Goal: Task Accomplishment & Management: Complete application form

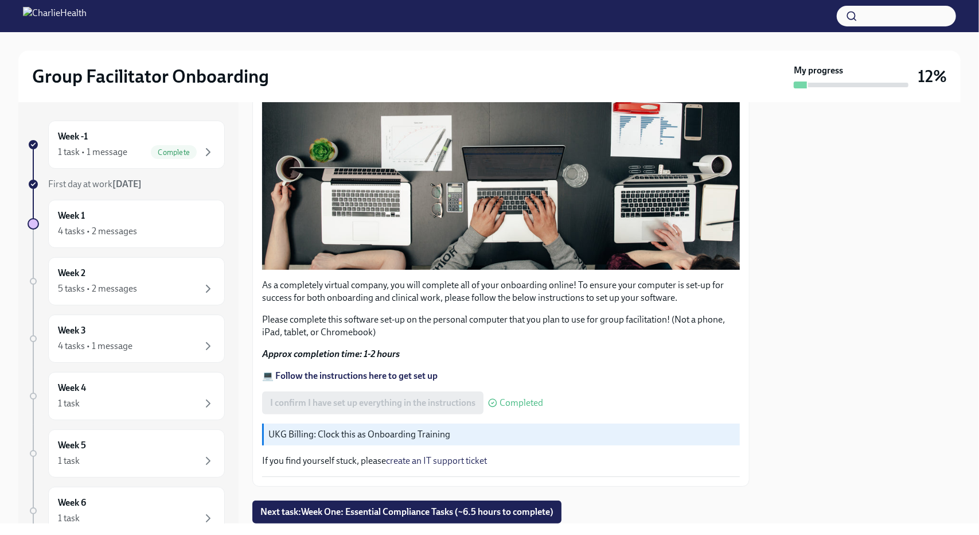
scroll to position [302, 0]
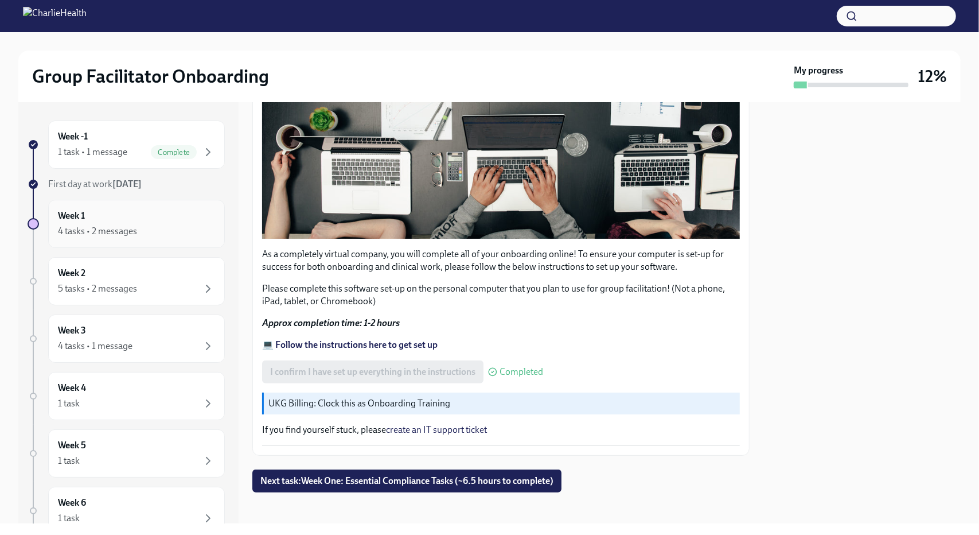
click at [100, 232] on div "4 tasks • 2 messages" at bounding box center [97, 231] width 79 height 13
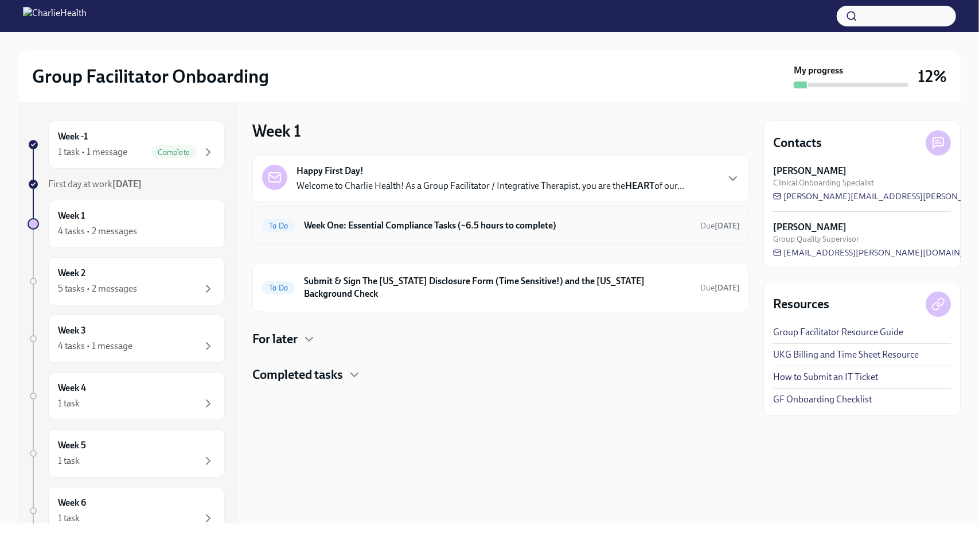
click at [338, 225] on h6 "Week One: Essential Compliance Tasks (~6.5 hours to complete)" at bounding box center [497, 225] width 387 height 13
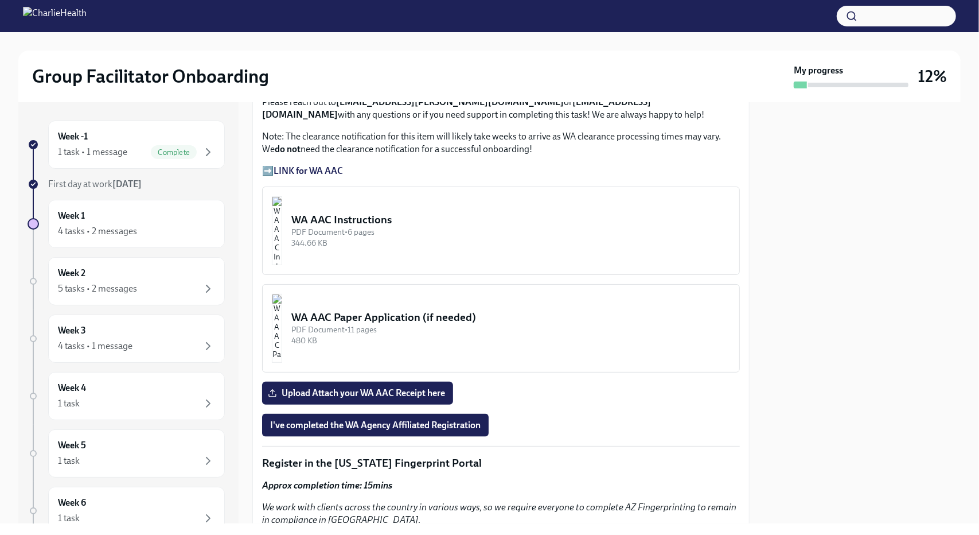
scroll to position [878, 0]
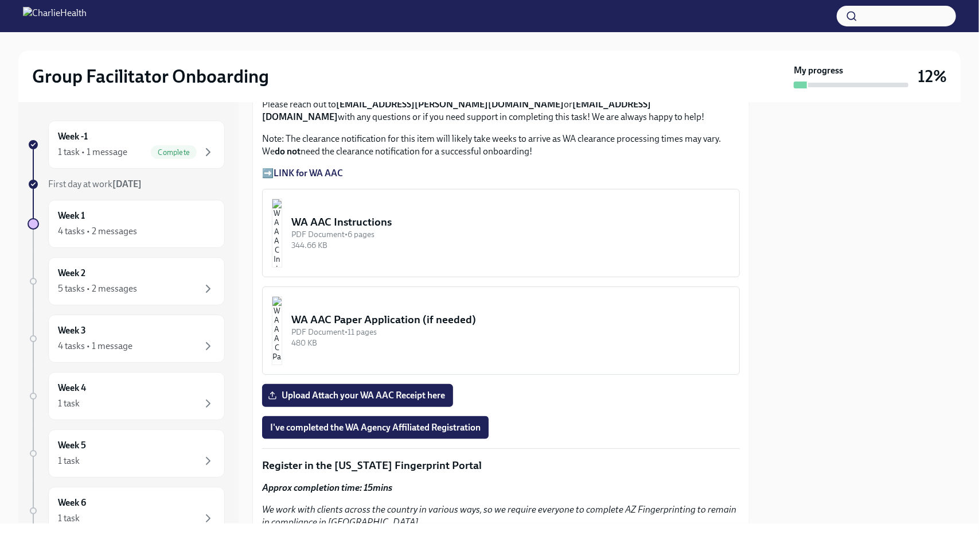
click at [418, 240] on div "344.66 KB" at bounding box center [510, 245] width 439 height 11
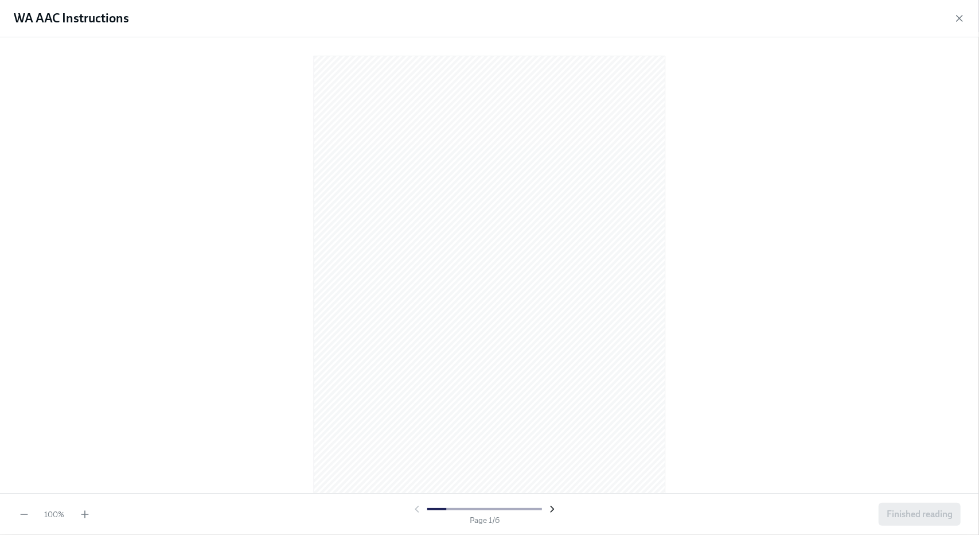
click at [550, 508] on icon "button" at bounding box center [552, 508] width 11 height 11
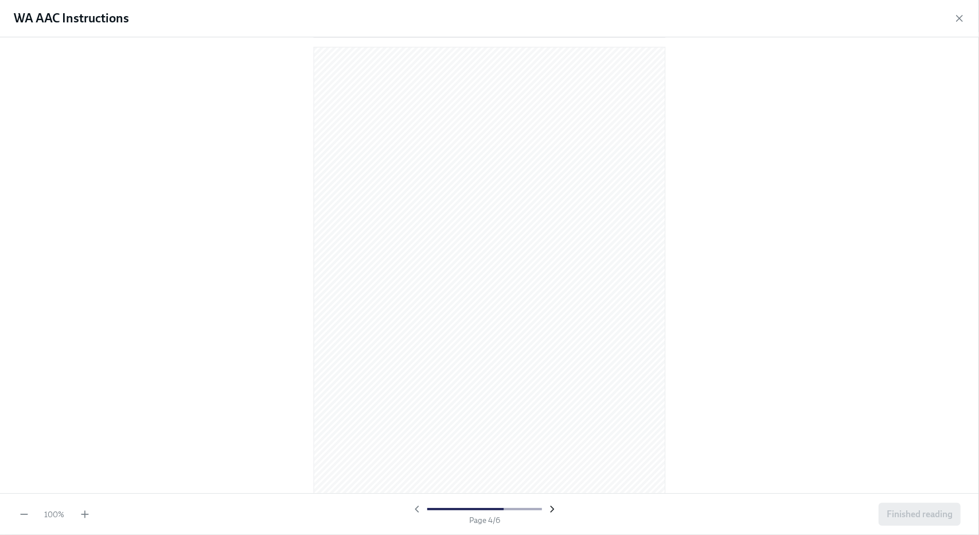
scroll to position [1403, 0]
click at [550, 508] on icon "button" at bounding box center [552, 508] width 11 height 11
click at [550, 508] on div at bounding box center [484, 508] width 147 height 11
click at [420, 511] on icon "button" at bounding box center [416, 508] width 11 height 11
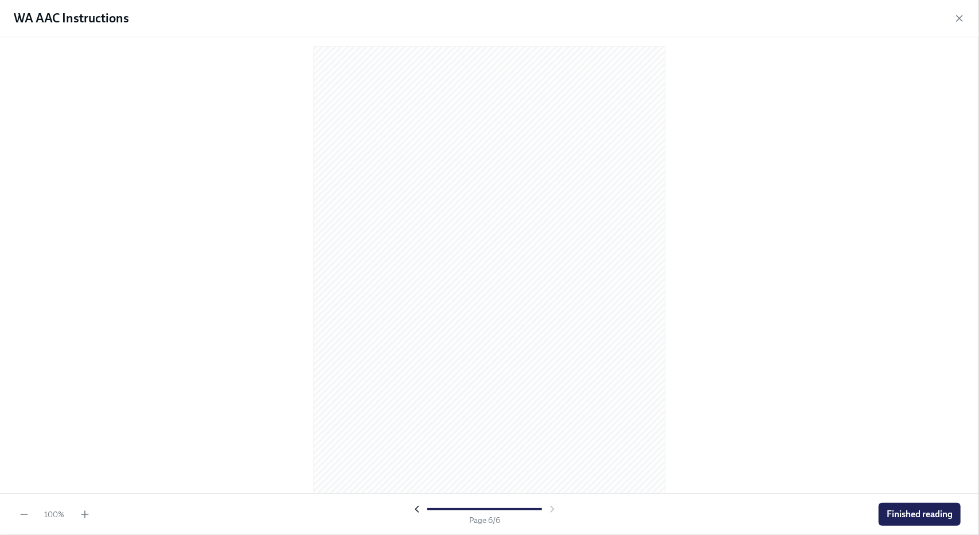
scroll to position [2332, 0]
click at [420, 511] on icon "button" at bounding box center [416, 508] width 11 height 11
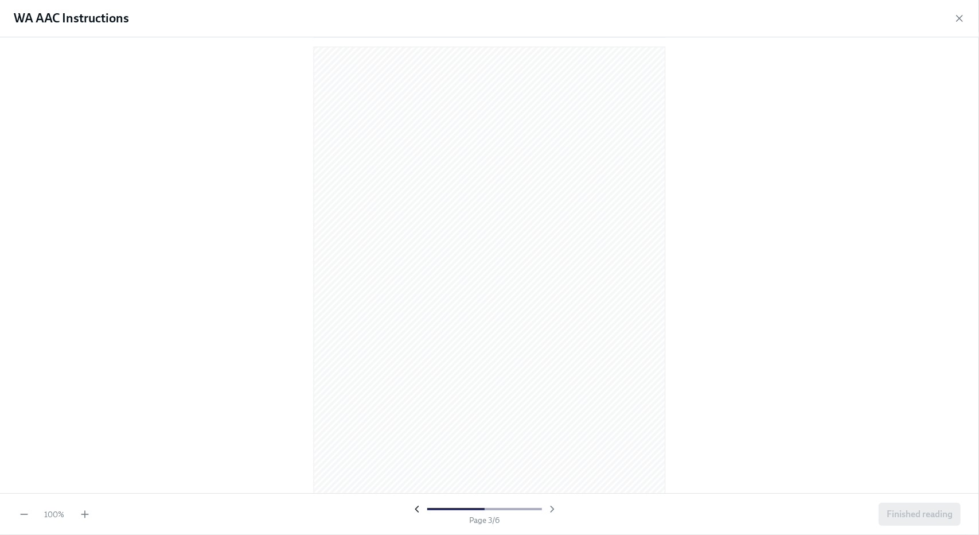
click at [420, 511] on icon "button" at bounding box center [416, 508] width 11 height 11
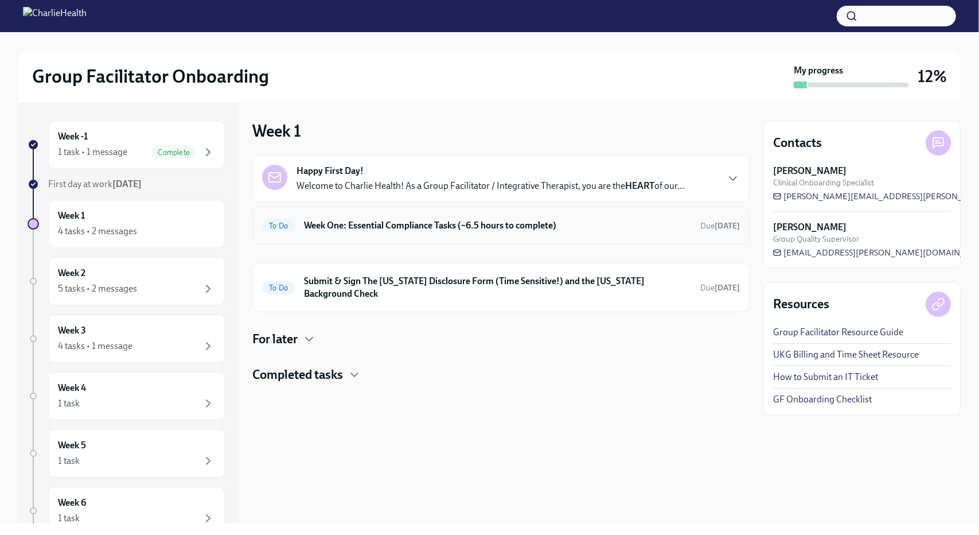
click at [414, 221] on h6 "Week One: Essential Compliance Tasks (~6.5 hours to complete)" at bounding box center [497, 225] width 387 height 13
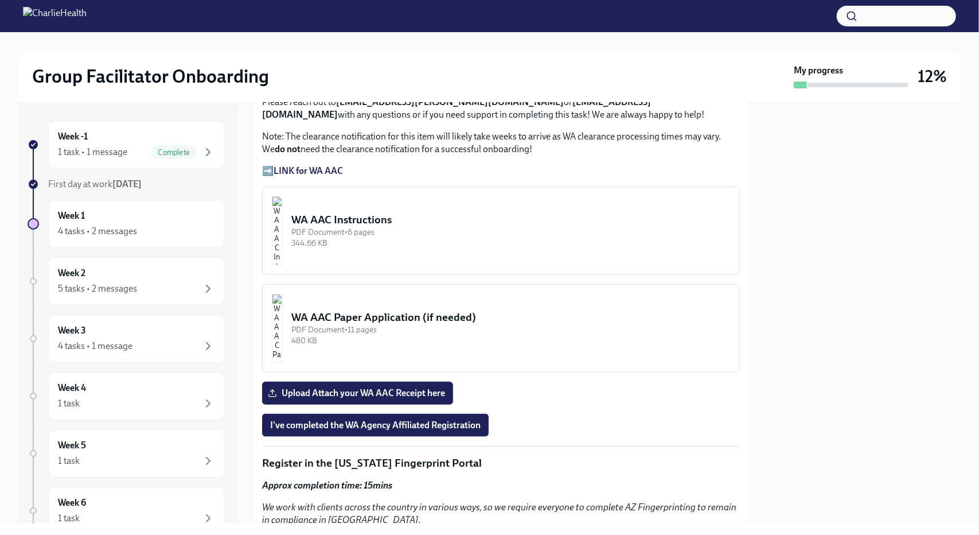
scroll to position [875, 0]
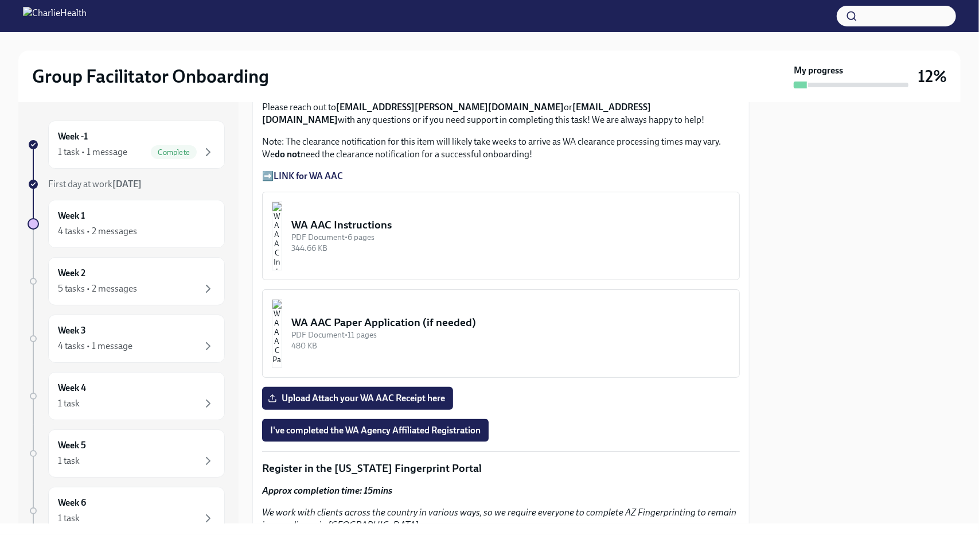
click at [313, 170] on strong "LINK for WA AAC" at bounding box center [308, 175] width 69 height 11
click at [291, 170] on strong "LINK for WA AAC" at bounding box center [308, 175] width 69 height 11
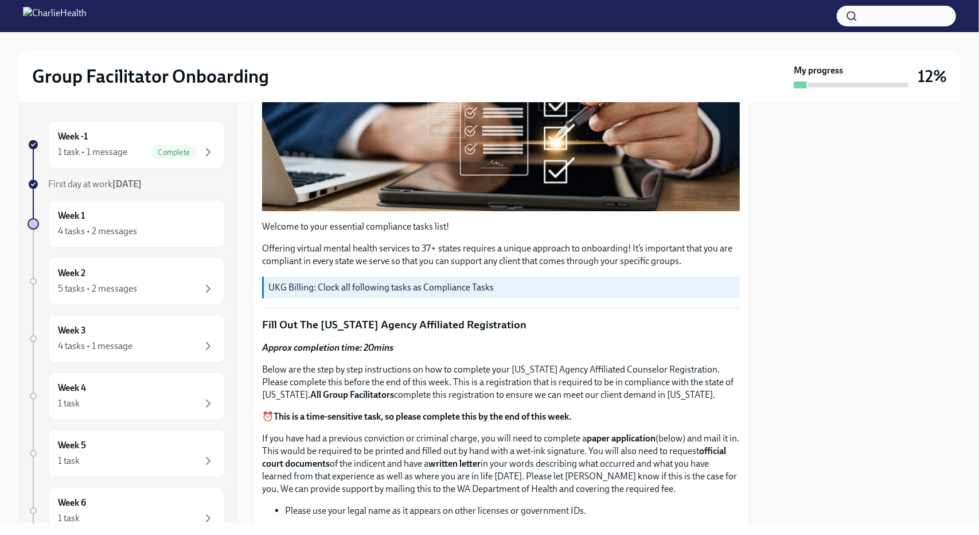
scroll to position [260, 0]
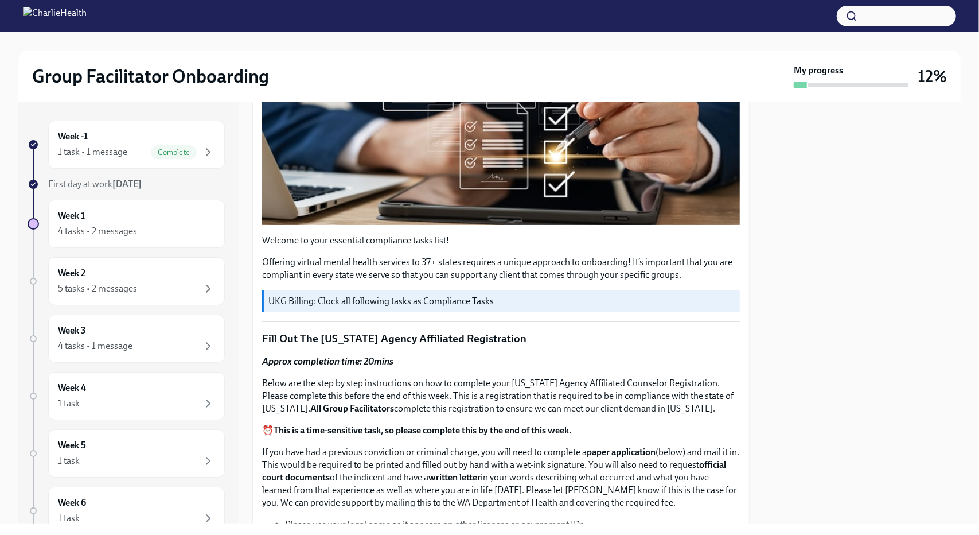
drag, startPoint x: 752, startPoint y: 182, endPoint x: 754, endPoint y: 163, distance: 19.1
click at [754, 163] on div "Week -1 1 task • 1 message Complete First day at work [DATE] Week 1 4 tasks • 2…" at bounding box center [489, 312] width 943 height 421
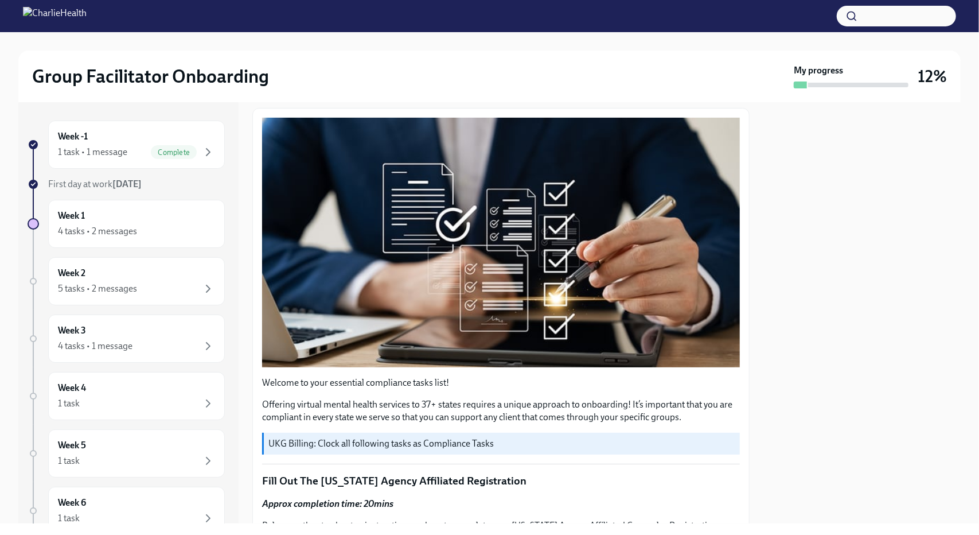
scroll to position [0, 0]
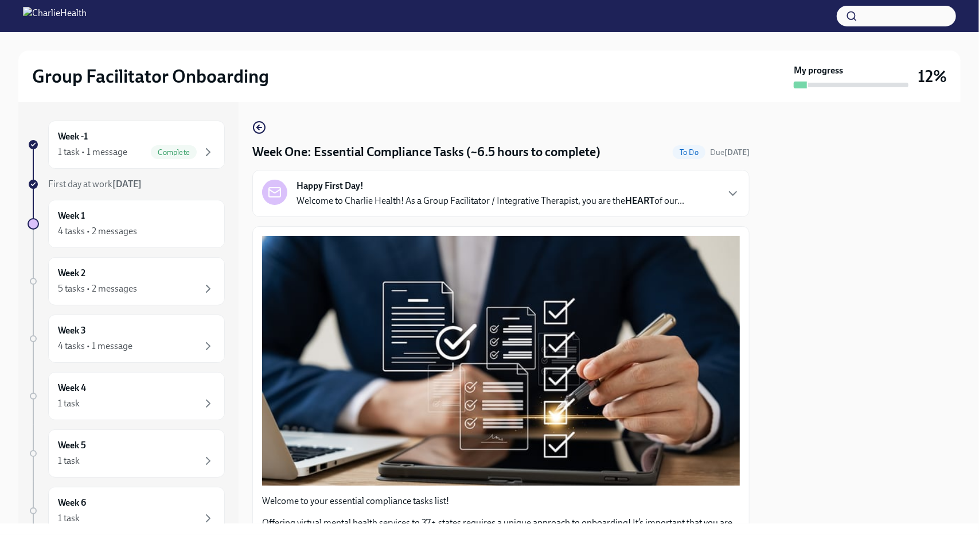
drag, startPoint x: 758, startPoint y: 124, endPoint x: 752, endPoint y: 159, distance: 35.5
click at [752, 159] on div "Week -1 1 task • 1 message Complete First day at work [DATE] Week 1 4 tasks • 2…" at bounding box center [489, 312] width 943 height 421
drag, startPoint x: 734, startPoint y: 173, endPoint x: 734, endPoint y: 221, distance: 47.6
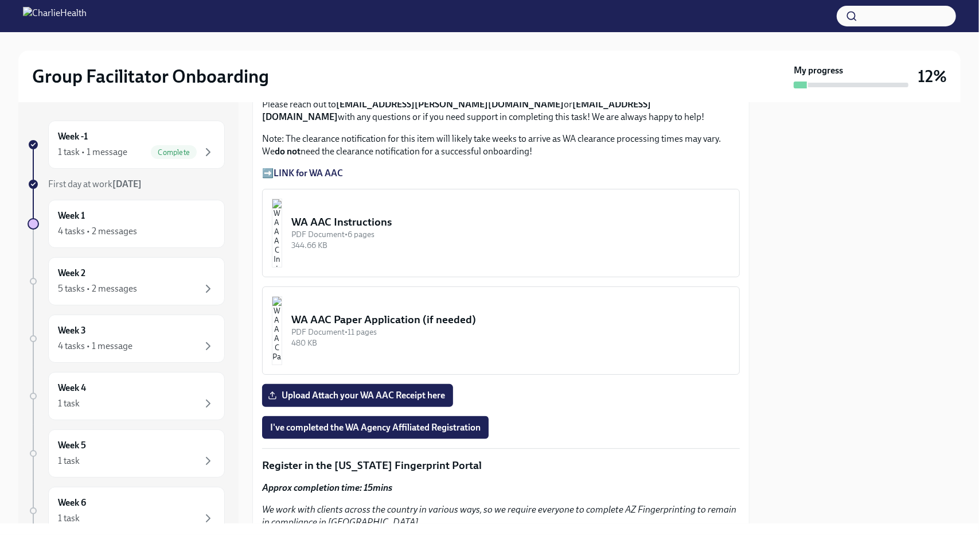
scroll to position [875, 0]
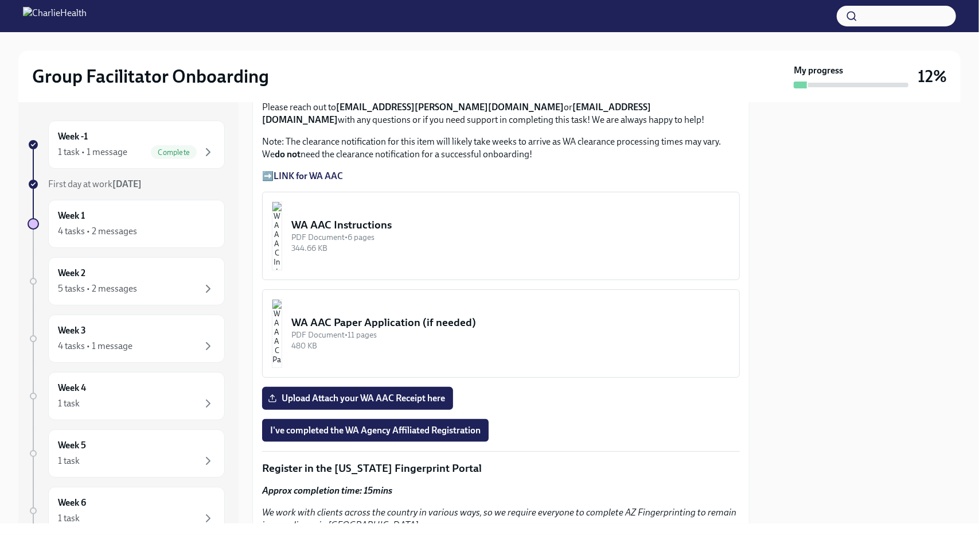
click at [286, 170] on strong "LINK for WA AAC" at bounding box center [308, 175] width 69 height 11
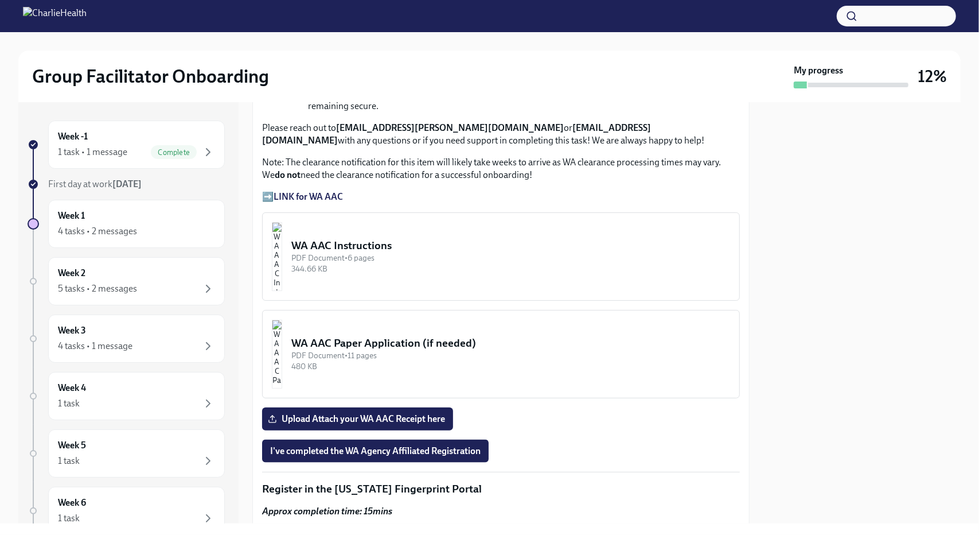
scroll to position [857, 0]
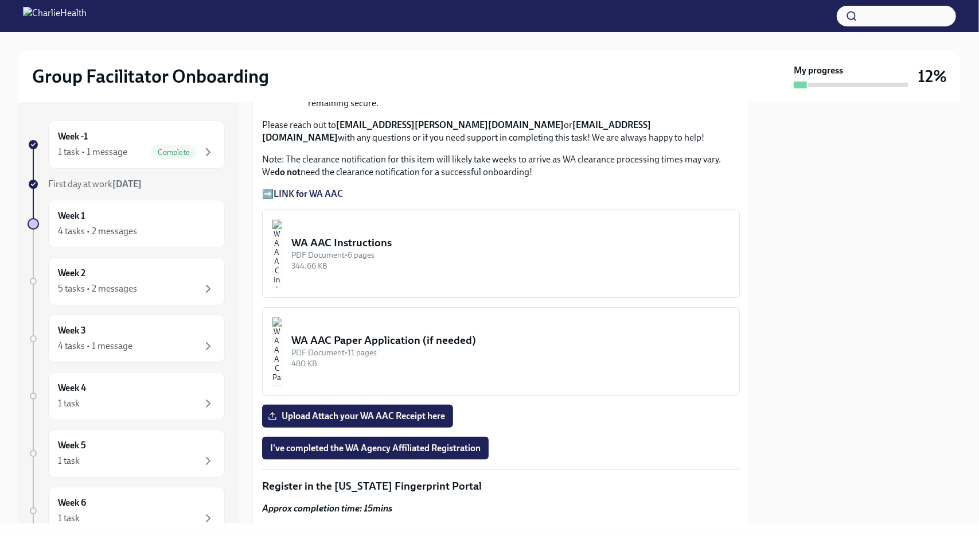
click at [289, 188] on strong "LINK for WA AAC" at bounding box center [308, 193] width 69 height 11
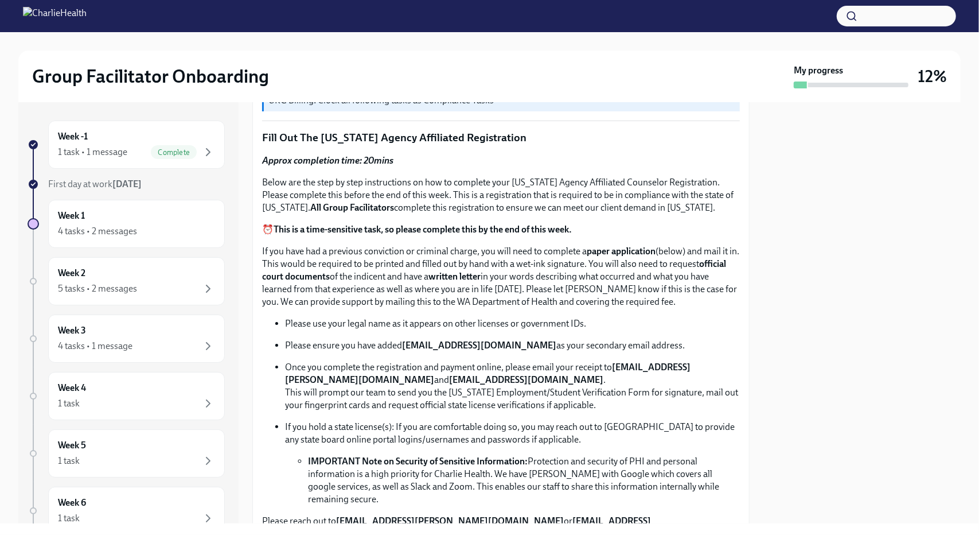
scroll to position [470, 0]
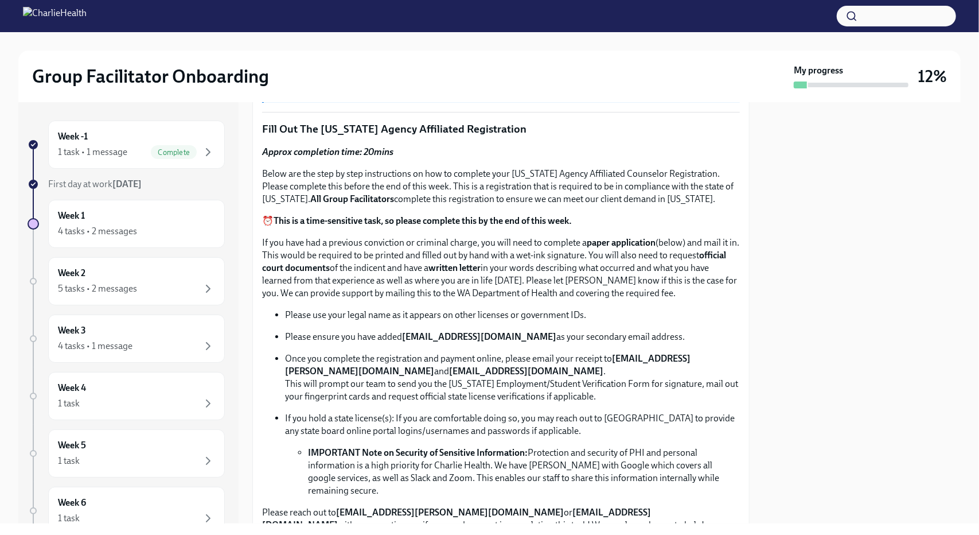
drag, startPoint x: 750, startPoint y: 198, endPoint x: 750, endPoint y: 212, distance: 14.3
click at [750, 212] on div "Week -1 1 task • 1 message Complete First day at work [DATE] Week 1 4 tasks • 2…" at bounding box center [489, 312] width 943 height 421
click at [766, 223] on div at bounding box center [862, 312] width 197 height 421
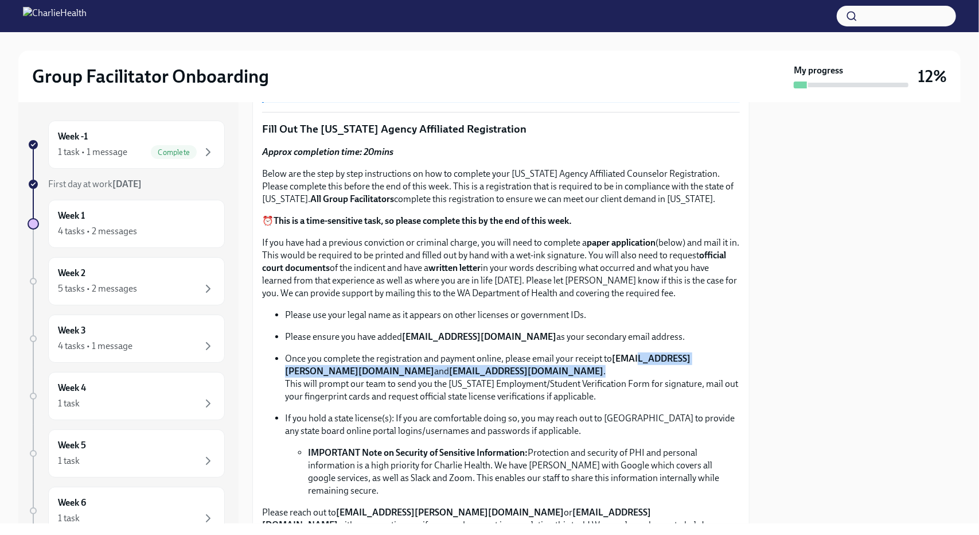
drag, startPoint x: 579, startPoint y: 363, endPoint x: 303, endPoint y: 363, distance: 276.5
click at [303, 363] on p "Once you complete the registration and payment online, please email your receip…" at bounding box center [512, 377] width 455 height 50
click at [313, 372] on p "Once you complete the registration and payment online, please email your receip…" at bounding box center [512, 377] width 455 height 50
drag, startPoint x: 429, startPoint y: 367, endPoint x: 283, endPoint y: 369, distance: 146.3
click at [283, 369] on ul "Please use your legal name as it appears on other licenses or government IDs. P…" at bounding box center [501, 403] width 478 height 188
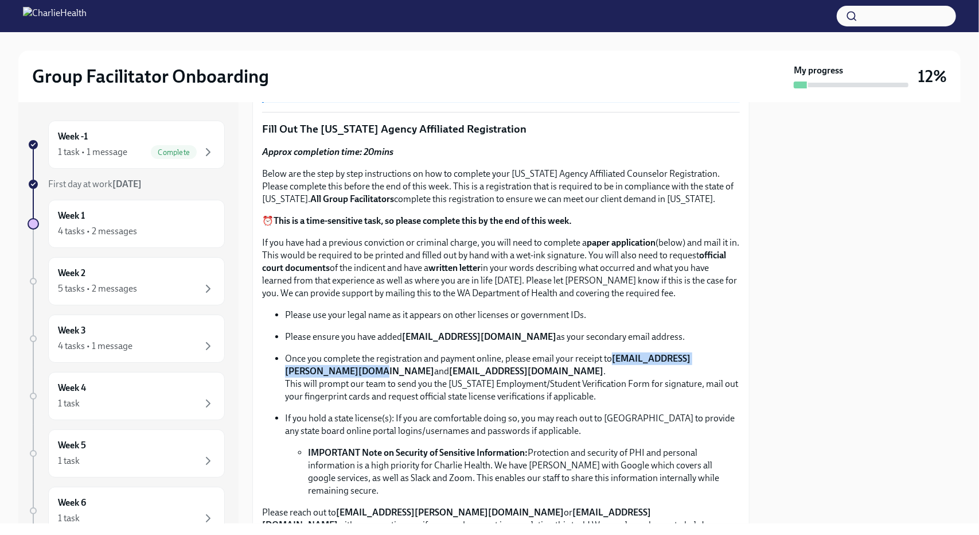
click at [296, 370] on strong "[EMAIL_ADDRESS][PERSON_NAME][DOMAIN_NAME]" at bounding box center [488, 365] width 406 height 24
drag, startPoint x: 429, startPoint y: 370, endPoint x: 283, endPoint y: 367, distance: 145.8
click at [283, 367] on ul "Please use your legal name as it appears on other licenses or government IDs. P…" at bounding box center [501, 403] width 478 height 188
click at [298, 367] on strong "[EMAIL_ADDRESS][PERSON_NAME][DOMAIN_NAME]" at bounding box center [488, 365] width 406 height 24
drag, startPoint x: 430, startPoint y: 368, endPoint x: 291, endPoint y: 366, distance: 138.3
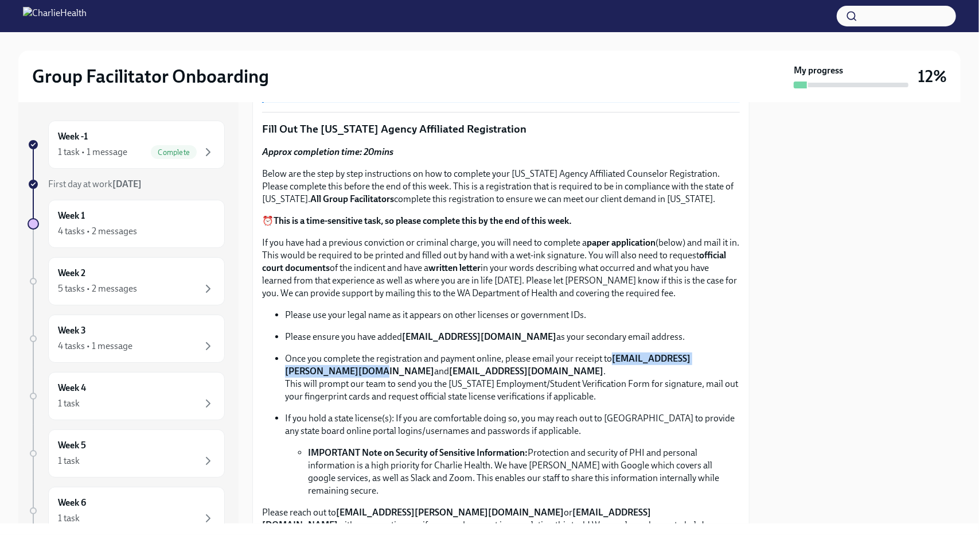
click at [285, 366] on strong "[EMAIL_ADDRESS][PERSON_NAME][DOMAIN_NAME]" at bounding box center [488, 365] width 406 height 24
copy strong "[EMAIL_ADDRESS][PERSON_NAME][DOMAIN_NAME]"
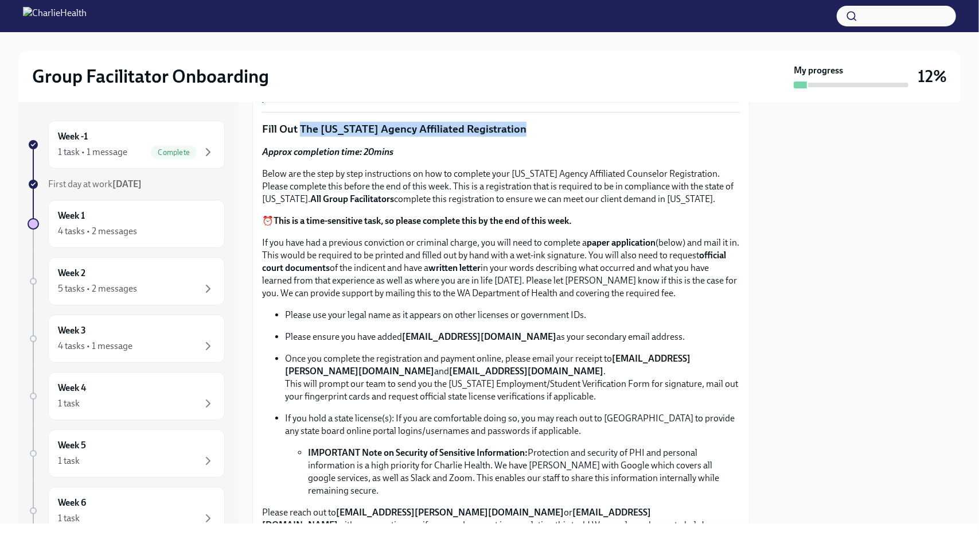
drag, startPoint x: 523, startPoint y: 123, endPoint x: 310, endPoint y: 127, distance: 212.3
click at [302, 130] on p "Fill Out The [US_STATE] Agency Affiliated Registration" at bounding box center [501, 129] width 478 height 15
click at [537, 146] on p "Approx completion time: 20mins" at bounding box center [501, 152] width 478 height 13
drag, startPoint x: 523, startPoint y: 128, endPoint x: 299, endPoint y: 134, distance: 224.4
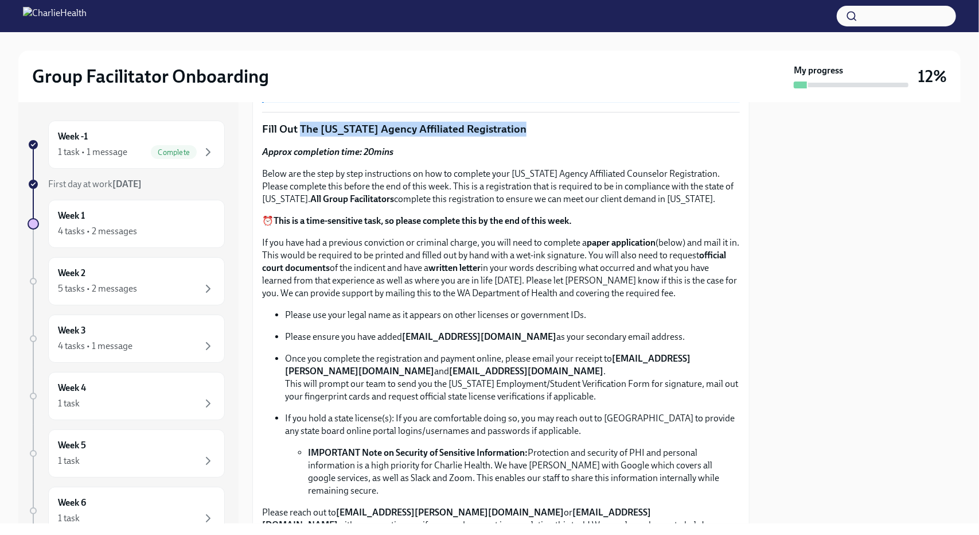
copy p "The [US_STATE] Agency Affiliated Registration"
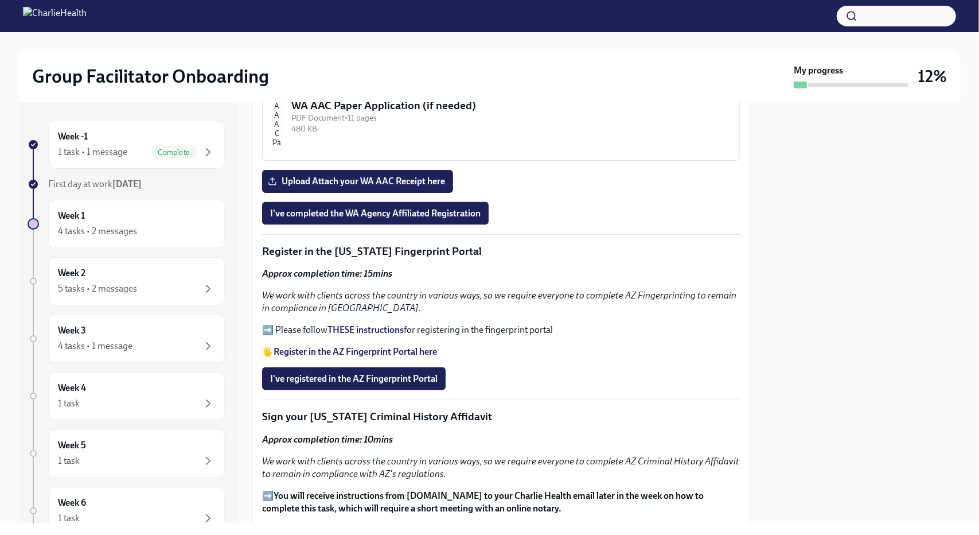
scroll to position [1144, 0]
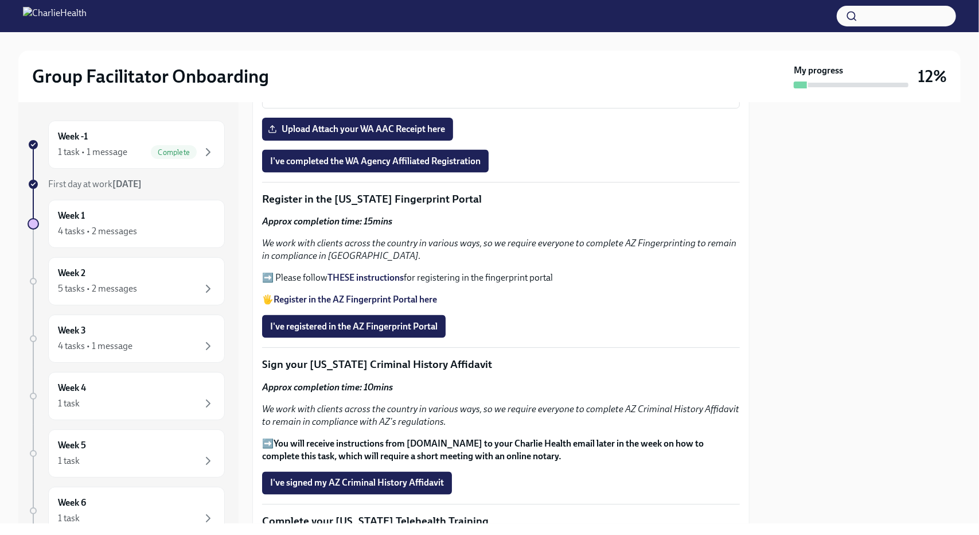
click at [375, 294] on strong "Register in the AZ Fingerprint Portal here" at bounding box center [356, 299] width 164 height 11
click at [348, 272] on strong "THESE instructions" at bounding box center [366, 277] width 76 height 11
click at [410, 321] on span "I've registered in the AZ Fingerprint Portal" at bounding box center [354, 326] width 168 height 11
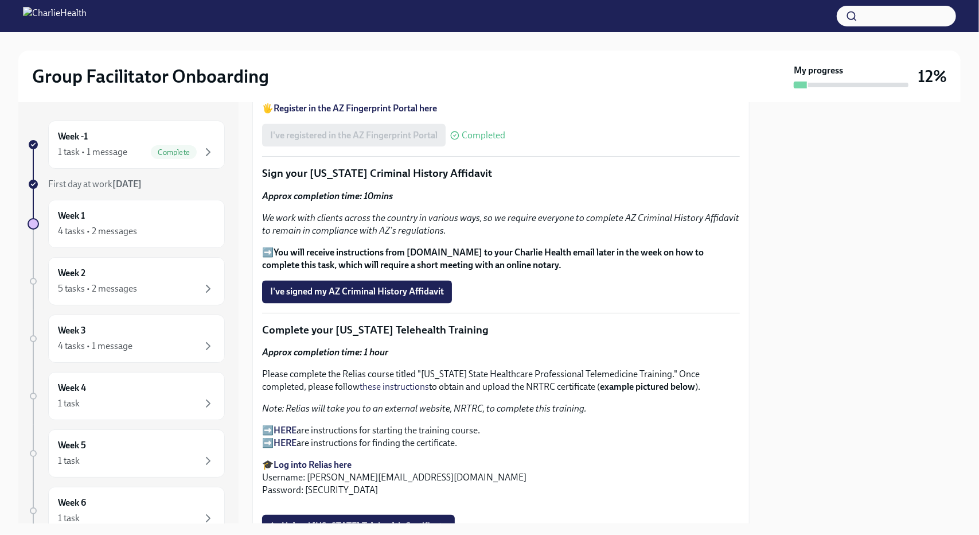
scroll to position [1338, 0]
